Goal: Task Accomplishment & Management: Complete application form

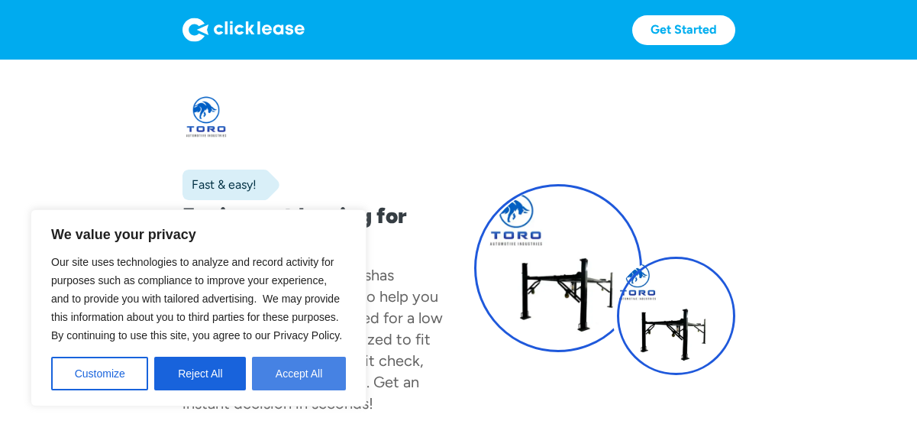
click at [300, 364] on button "Accept All" at bounding box center [299, 374] width 94 height 34
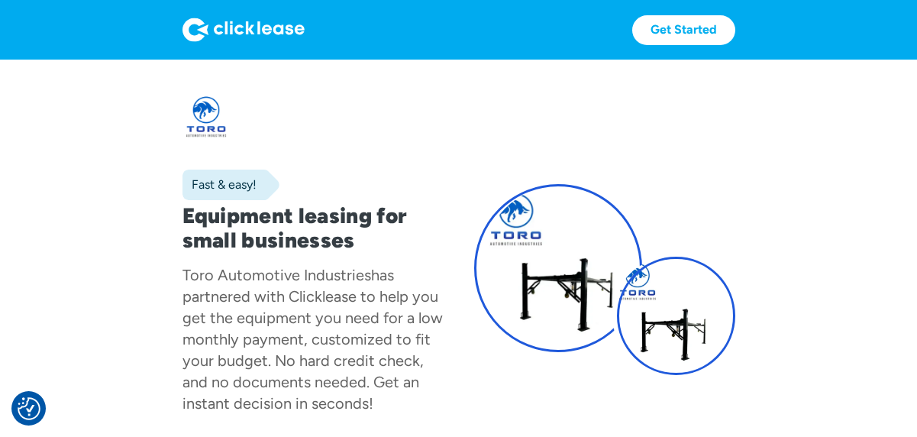
click at [253, 25] on img at bounding box center [244, 30] width 122 height 24
click at [703, 37] on link "Get Started" at bounding box center [683, 30] width 103 height 30
